Goal: Find specific page/section: Find specific page/section

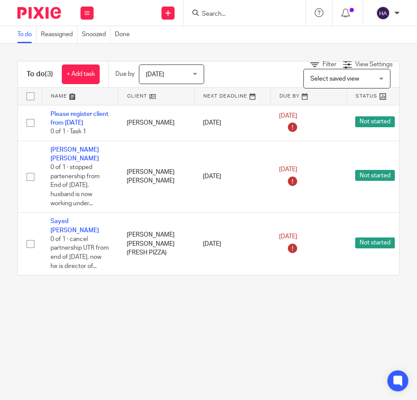
click at [215, 7] on form at bounding box center [247, 12] width 93 height 11
click at [218, 15] on input "Search" at bounding box center [240, 14] width 78 height 8
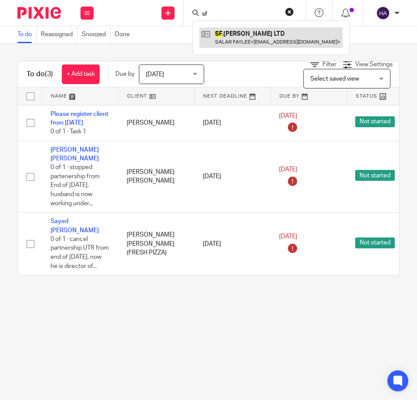
type input "sf"
click at [245, 38] on link at bounding box center [270, 37] width 143 height 20
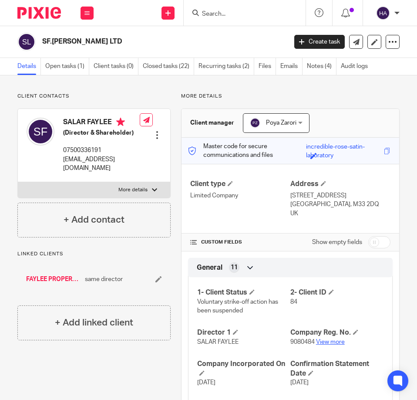
click at [327, 339] on link "View more" at bounding box center [330, 342] width 29 height 6
click at [248, 17] on input "Search" at bounding box center [240, 14] width 78 height 8
click at [216, 17] on input "Search" at bounding box center [240, 14] width 78 height 8
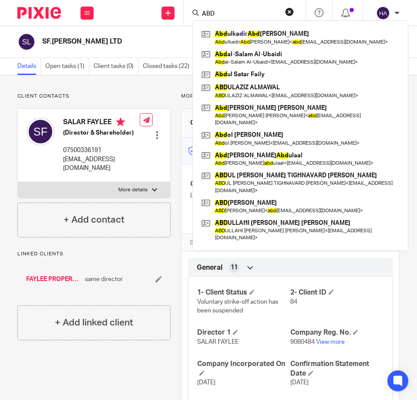
scroll to position [350, 0]
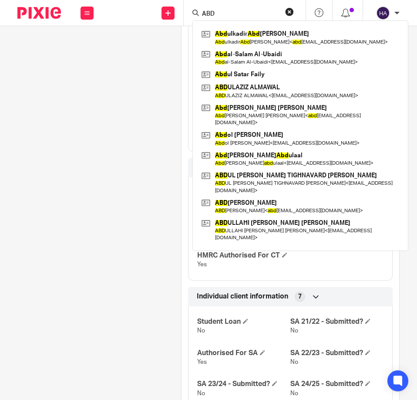
type input "ABD"
click at [44, 186] on div "Client contacts SALAR FAYLEE (Director & Shareholder) 07500336191 faylee.salar@…" at bounding box center [89, 316] width 164 height 1146
